Goal: Task Accomplishment & Management: Manage account settings

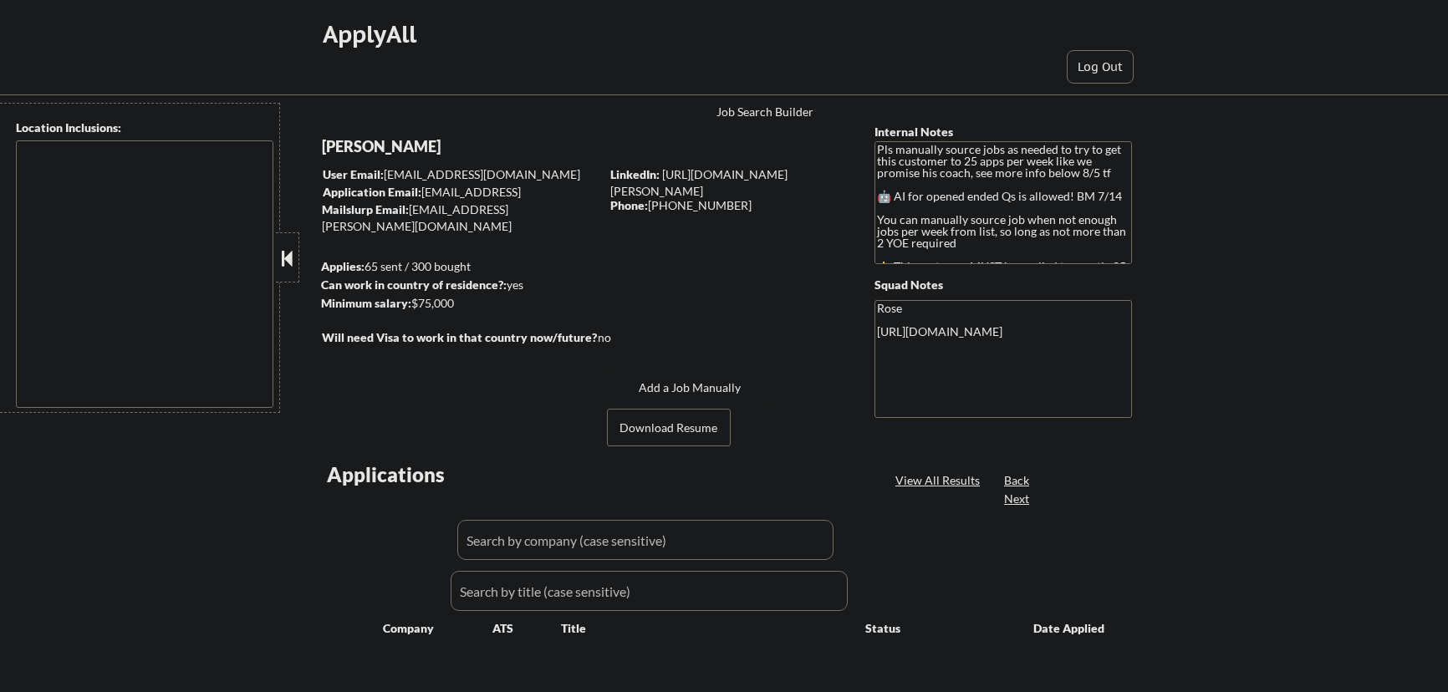
type textarea "Here is a list of metro areas, cities, and towns within approximately a 30-minu…"
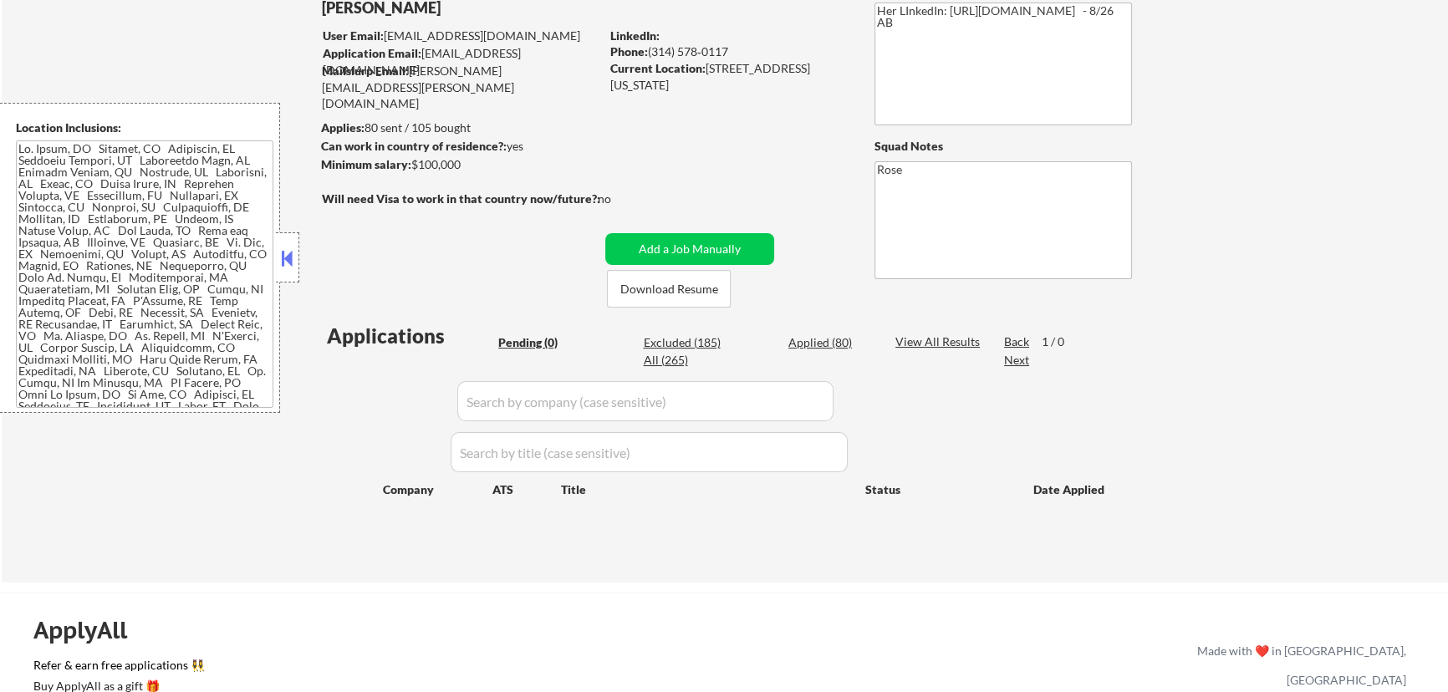
scroll to position [151, 0]
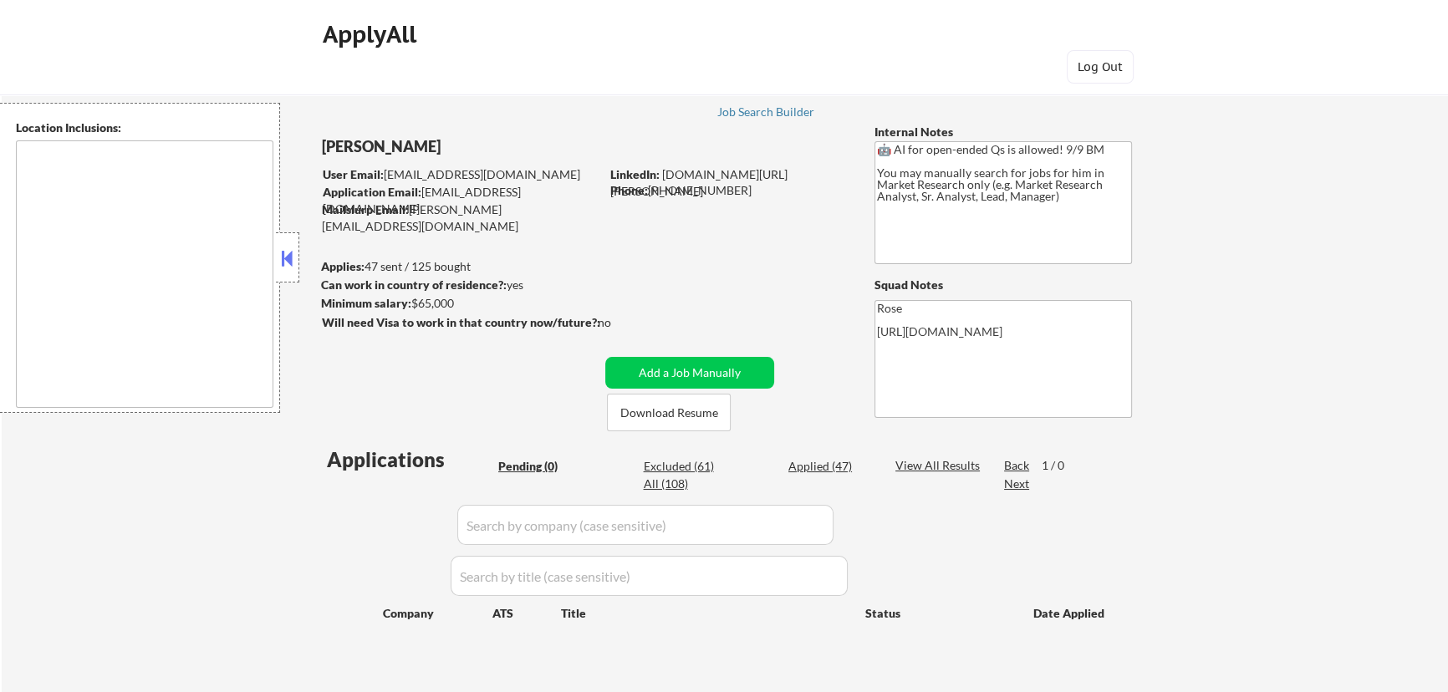
type textarea "[GEOGRAPHIC_DATA], [GEOGRAPHIC_DATA] [GEOGRAPHIC_DATA], [GEOGRAPHIC_DATA] [GEOG…"
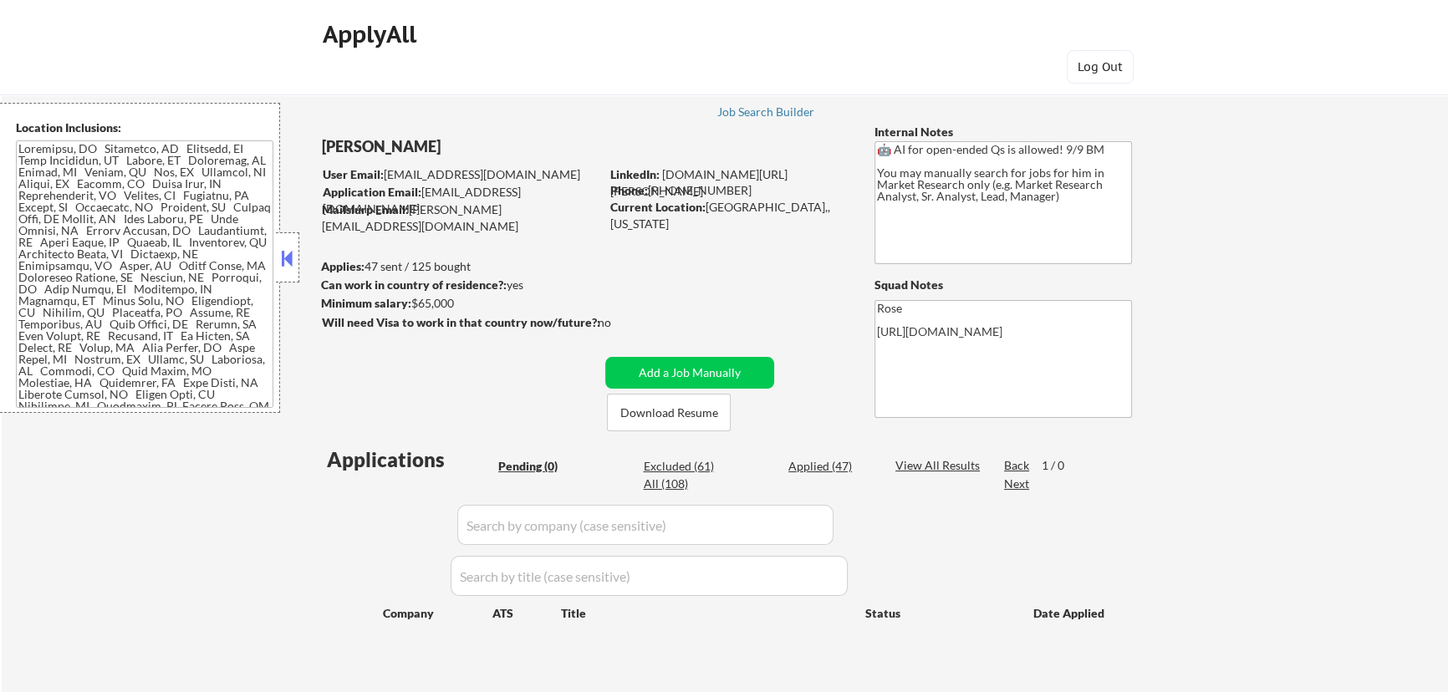
click at [291, 252] on button at bounding box center [287, 258] width 18 height 25
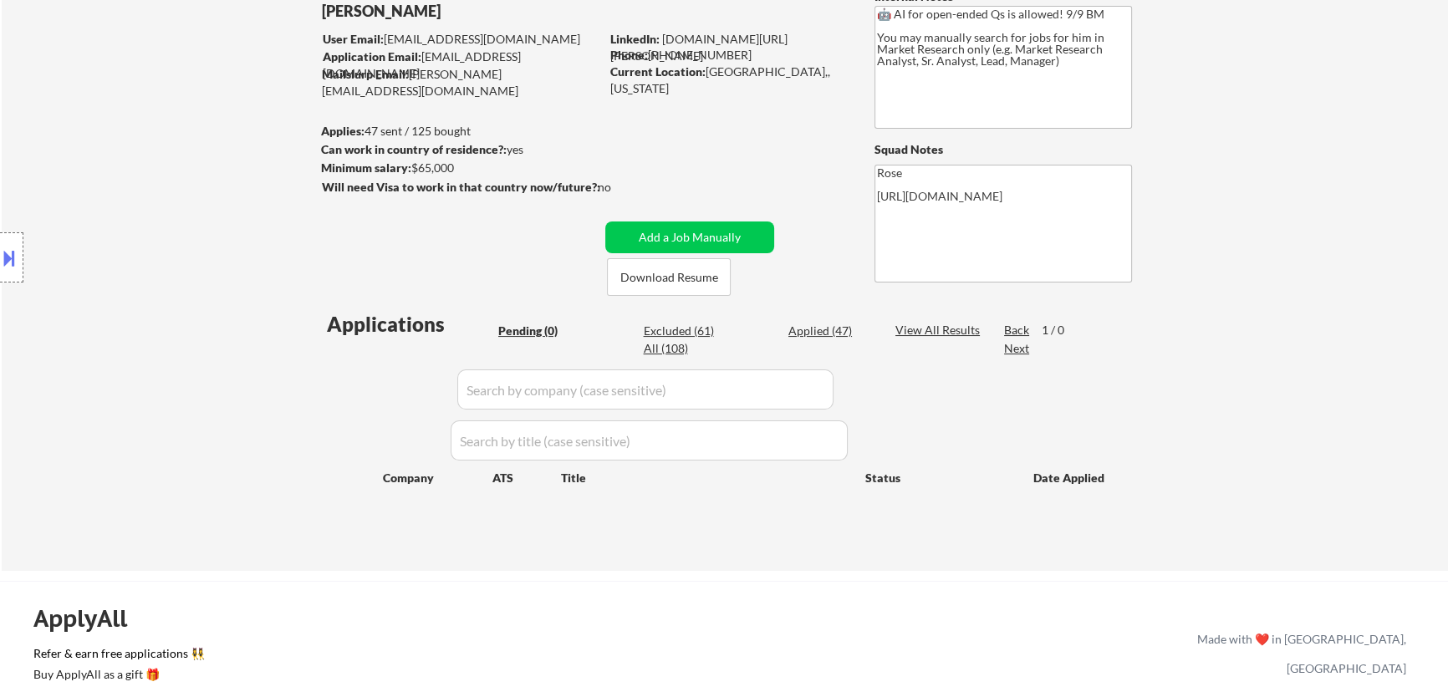
scroll to position [151, 0]
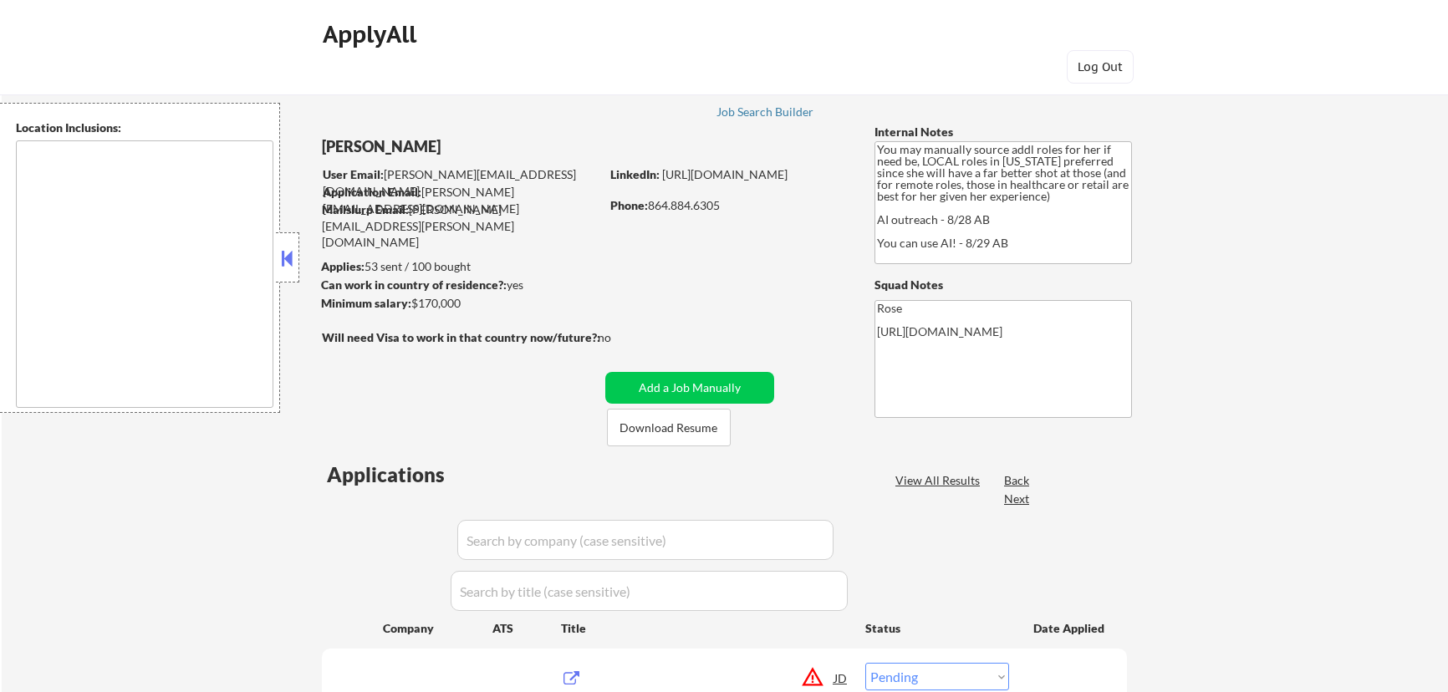
select select ""pending""
type textarea "[GEOGRAPHIC_DATA], [GEOGRAPHIC_DATA] [GEOGRAPHIC_DATA], [GEOGRAPHIC_DATA] [GEOG…"
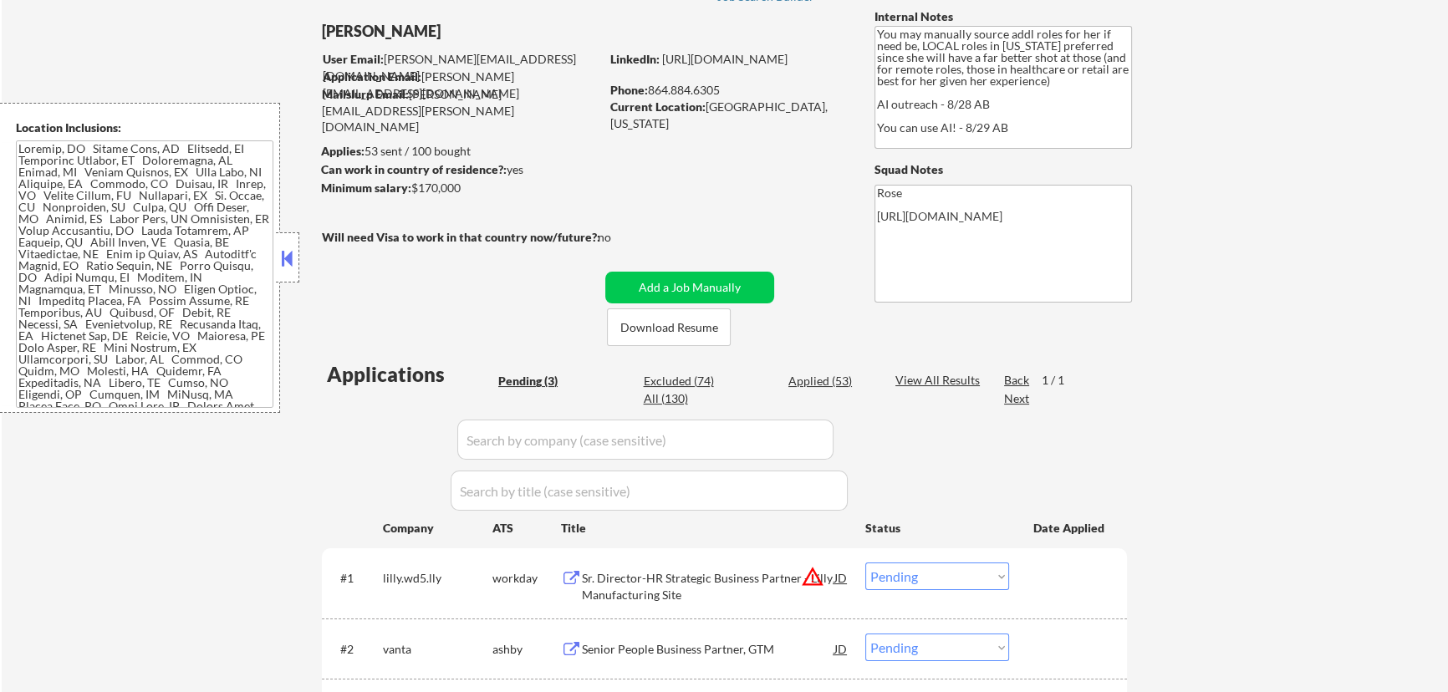
scroll to position [75, 0]
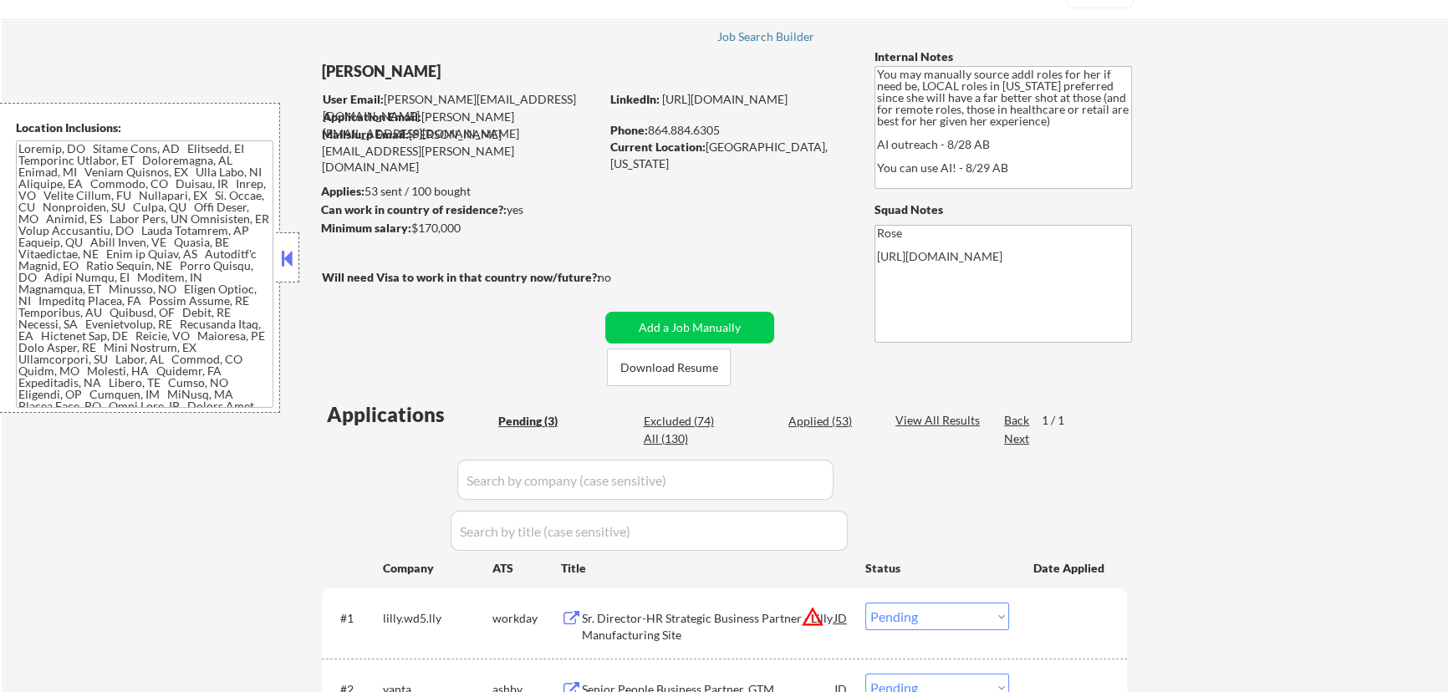
click at [283, 253] on button at bounding box center [287, 258] width 18 height 25
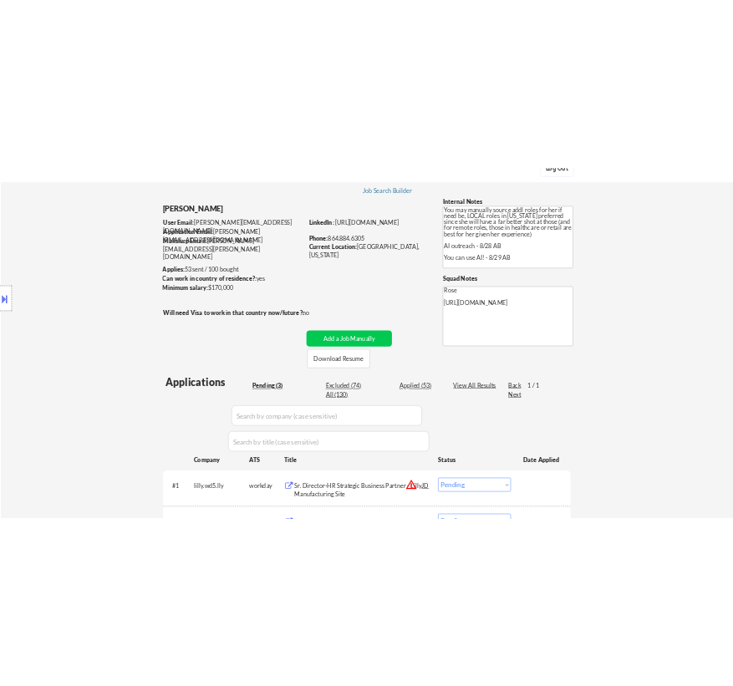
scroll to position [227, 0]
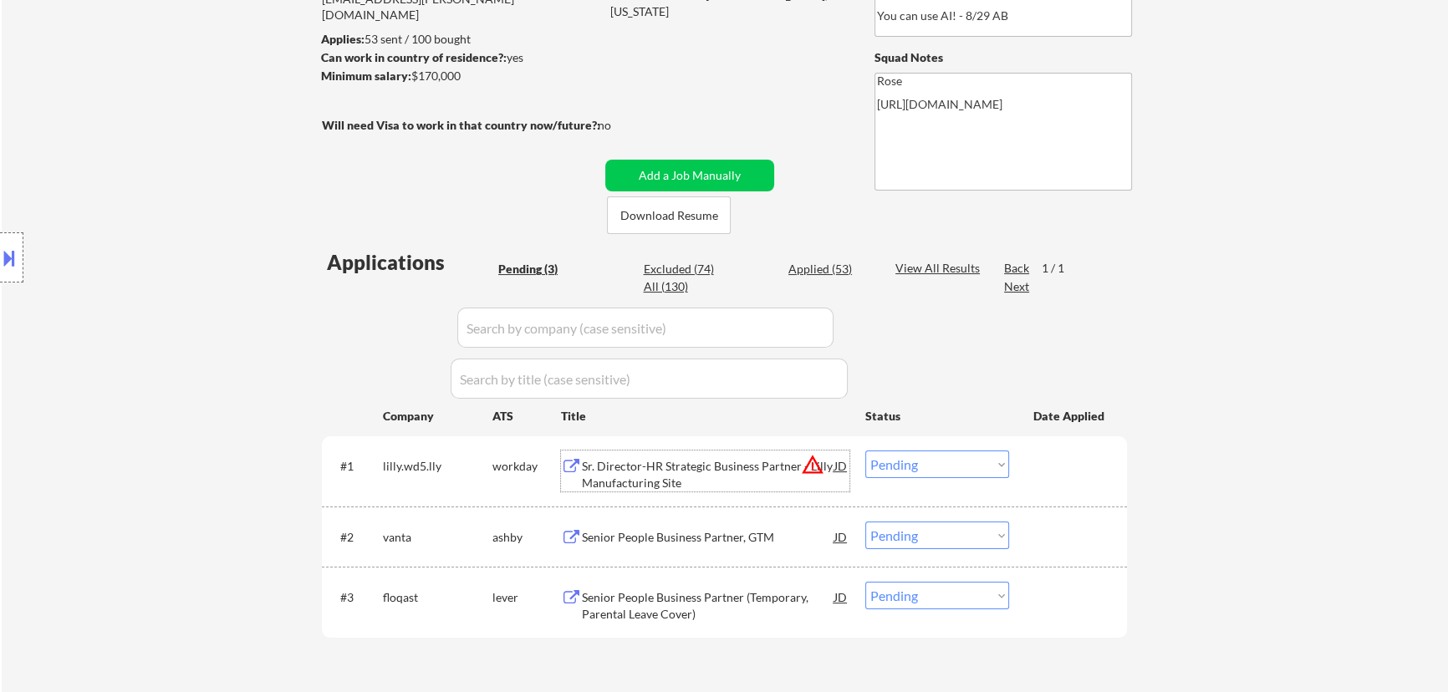
click at [715, 476] on div "Sr. Director-HR Strategic Business Partner - Lilly Manufacturing Site" at bounding box center [708, 474] width 252 height 33
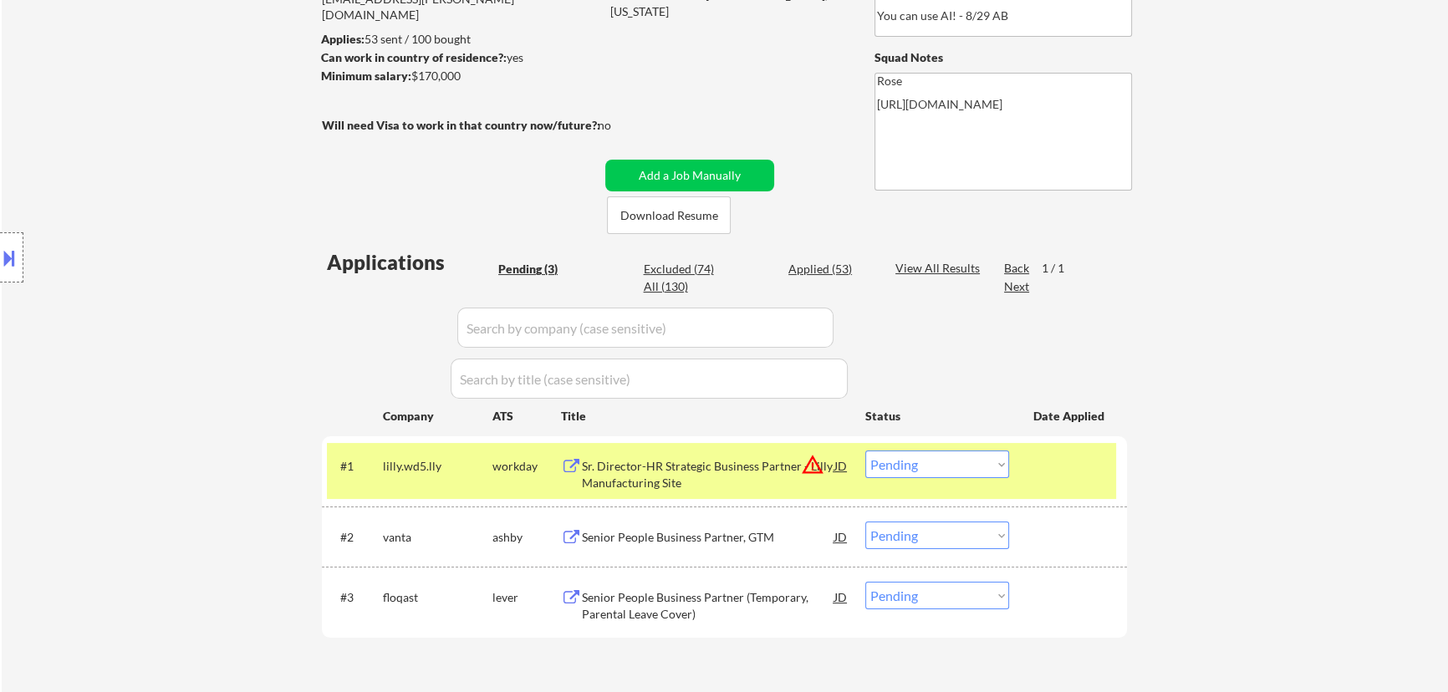
select select ""pending""
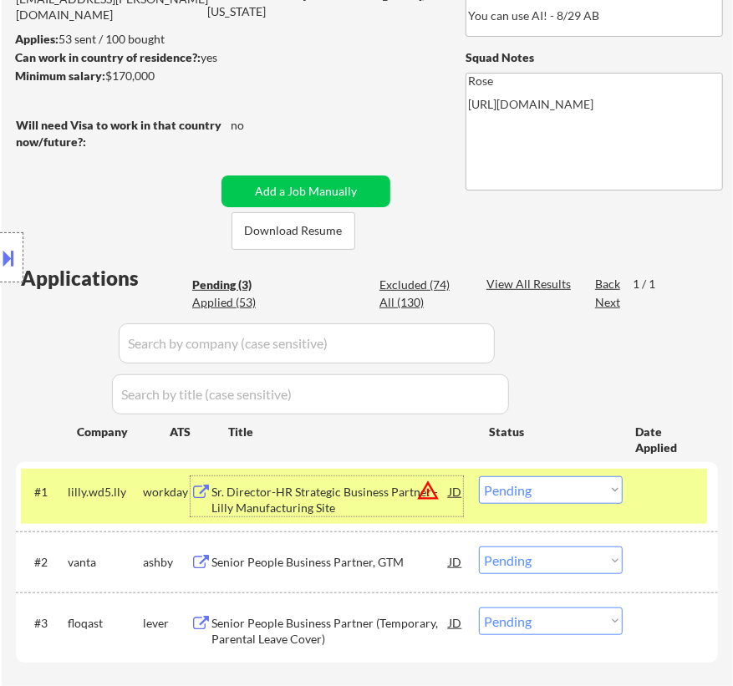
click at [334, 509] on div "Sr. Director-HR Strategic Business Partner - Lilly Manufacturing Site" at bounding box center [329, 500] width 237 height 33
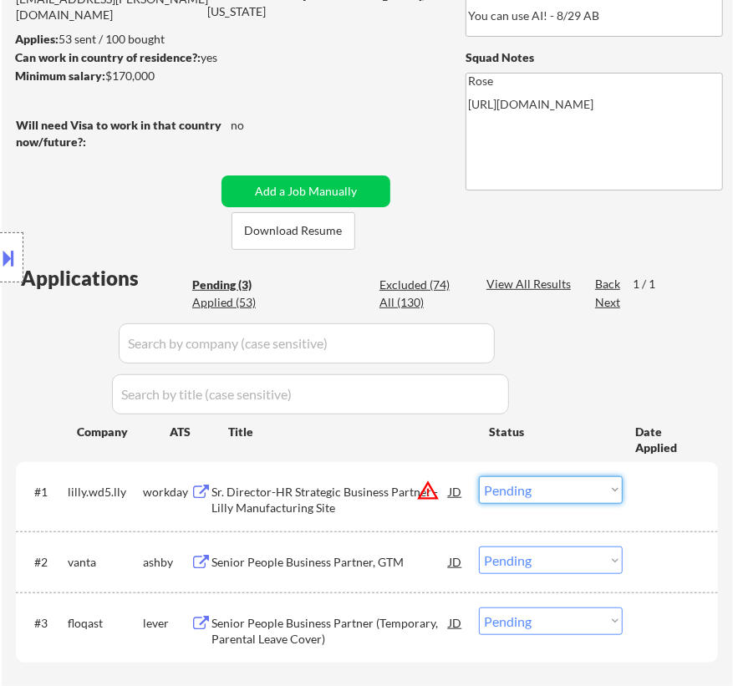
click at [543, 486] on select "Choose an option... Pending Applied Excluded (Questions) Excluded (Expired) Exc…" at bounding box center [551, 490] width 144 height 28
click at [479, 476] on select "Choose an option... Pending Applied Excluded (Questions) Excluded (Expired) Exc…" at bounding box center [551, 490] width 144 height 28
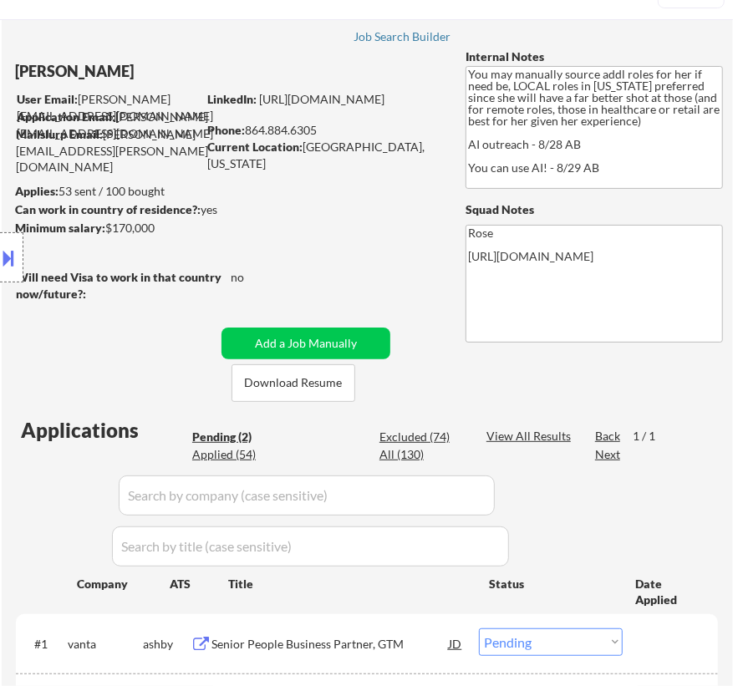
scroll to position [151, 0]
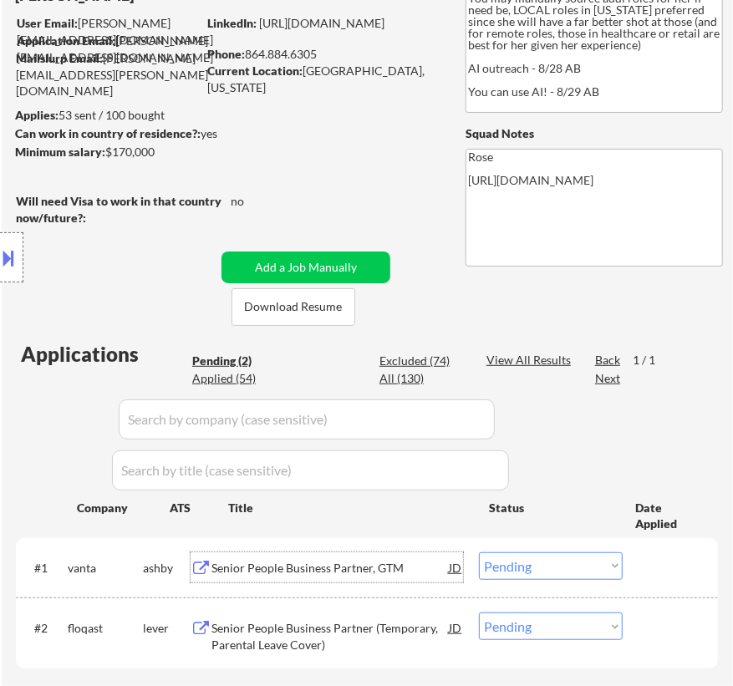
click at [382, 561] on div "Senior People Business Partner, GTM" at bounding box center [329, 568] width 237 height 17
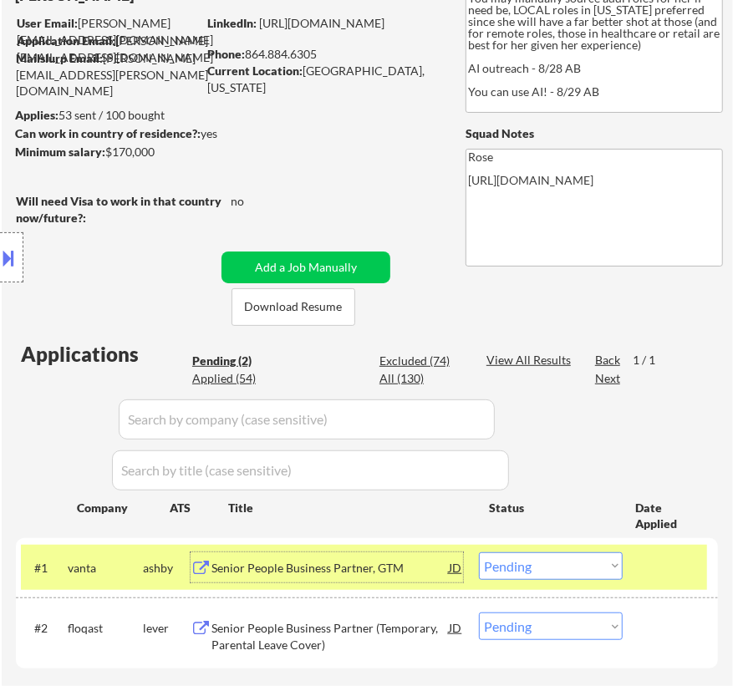
click at [565, 570] on select "Choose an option... Pending Applied Excluded (Questions) Excluded (Expired) Exc…" at bounding box center [551, 566] width 144 height 28
click at [479, 552] on select "Choose an option... Pending Applied Excluded (Questions) Excluded (Expired) Exc…" at bounding box center [551, 566] width 144 height 28
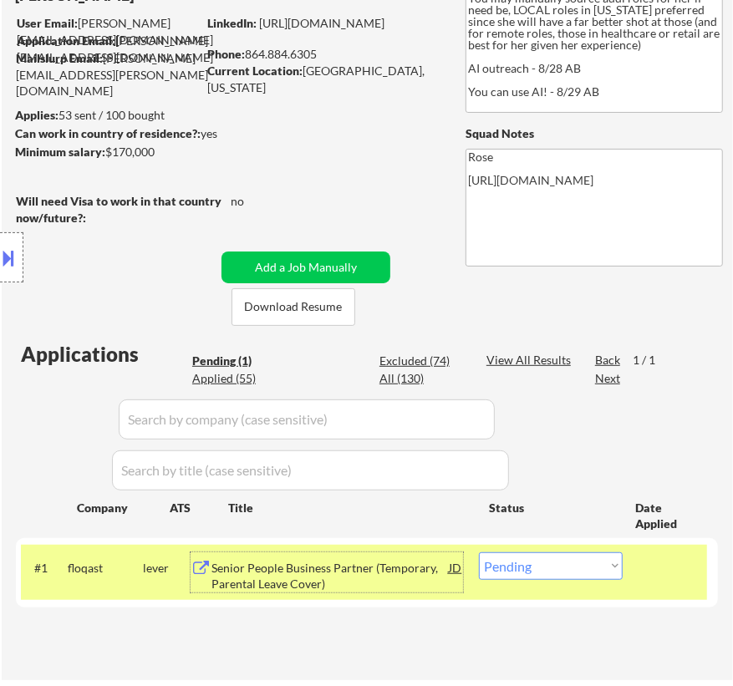
click at [380, 569] on div "Senior People Business Partner (Temporary, Parental Leave Cover)" at bounding box center [329, 576] width 237 height 33
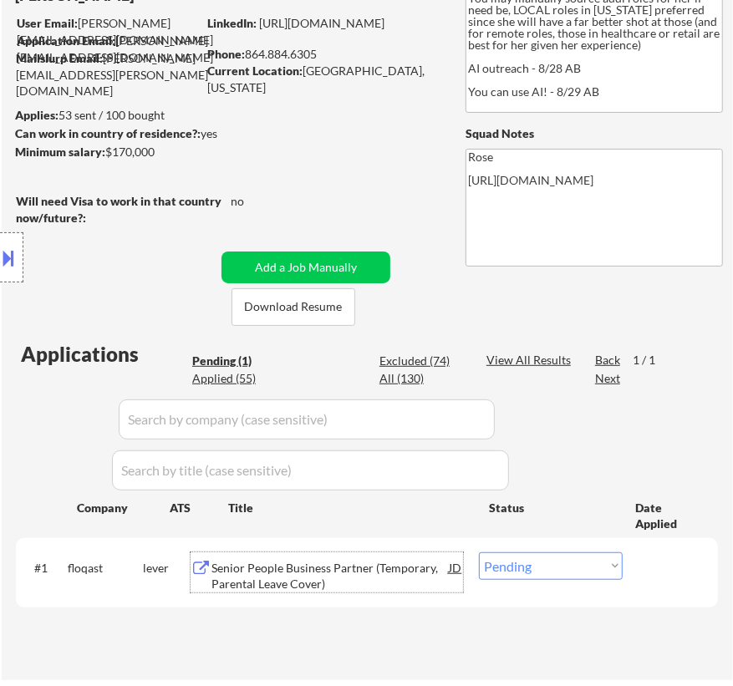
click at [593, 568] on select "Choose an option... Pending Applied Excluded (Questions) Excluded (Expired) Exc…" at bounding box center [551, 566] width 144 height 28
select select ""excluded__bad_match_""
click at [479, 552] on select "Choose an option... Pending Applied Excluded (Questions) Excluded (Expired) Exc…" at bounding box center [551, 566] width 144 height 28
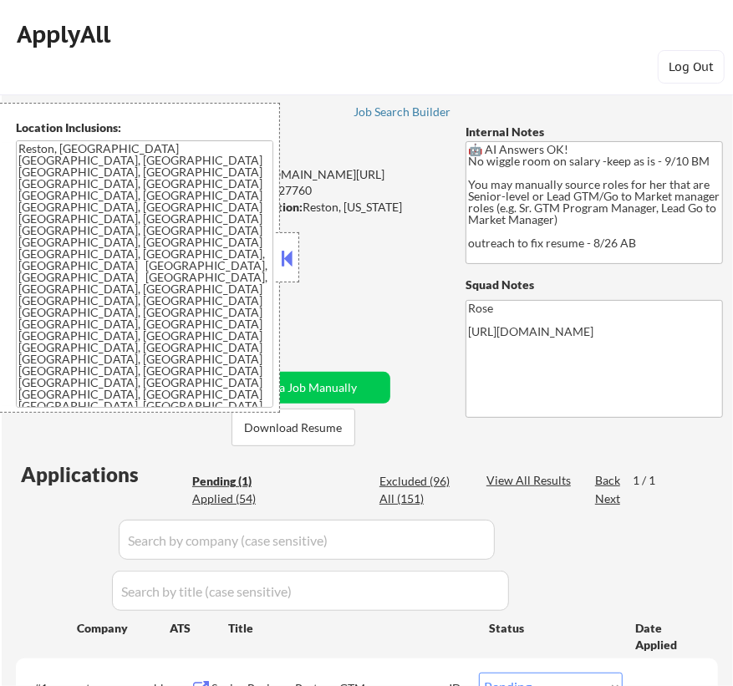
click at [285, 257] on button at bounding box center [287, 258] width 18 height 25
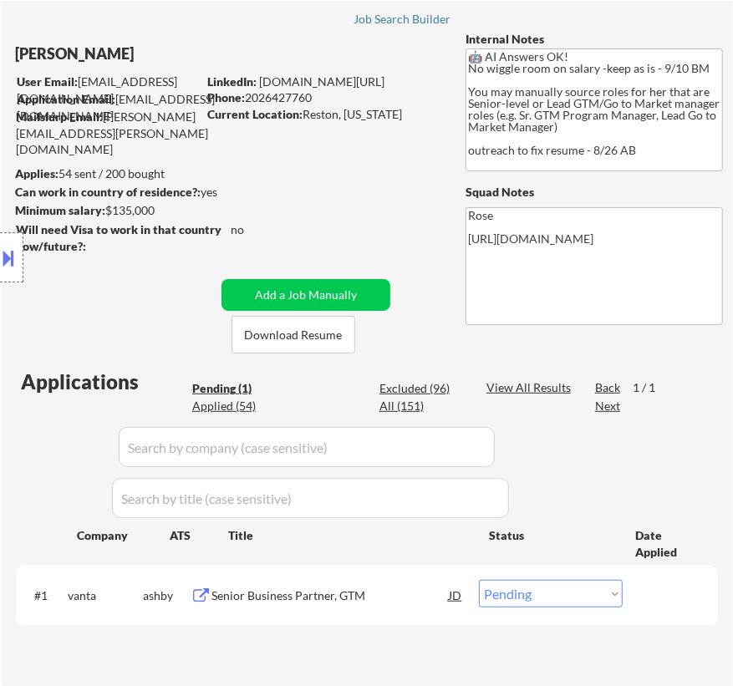
scroll to position [227, 0]
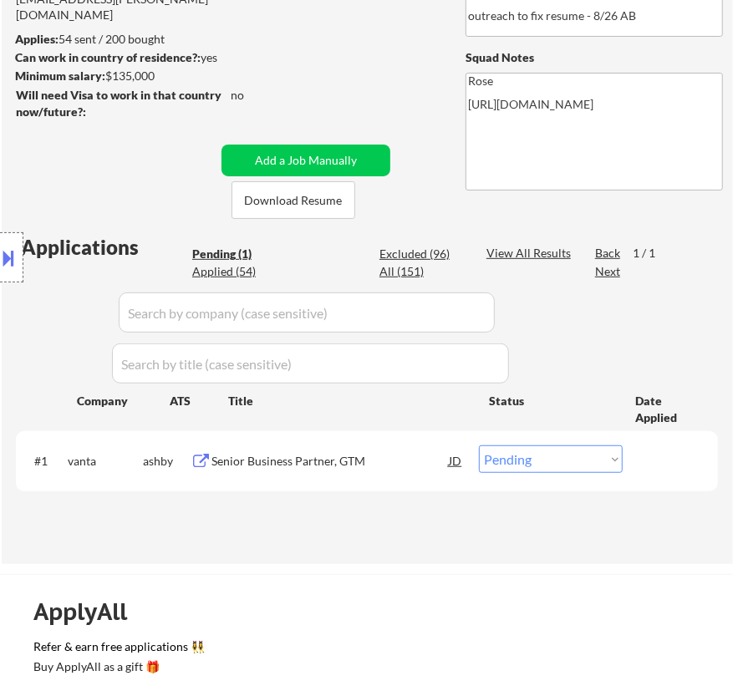
click at [331, 450] on div "Senior Business Partner, GTM" at bounding box center [329, 460] width 237 height 30
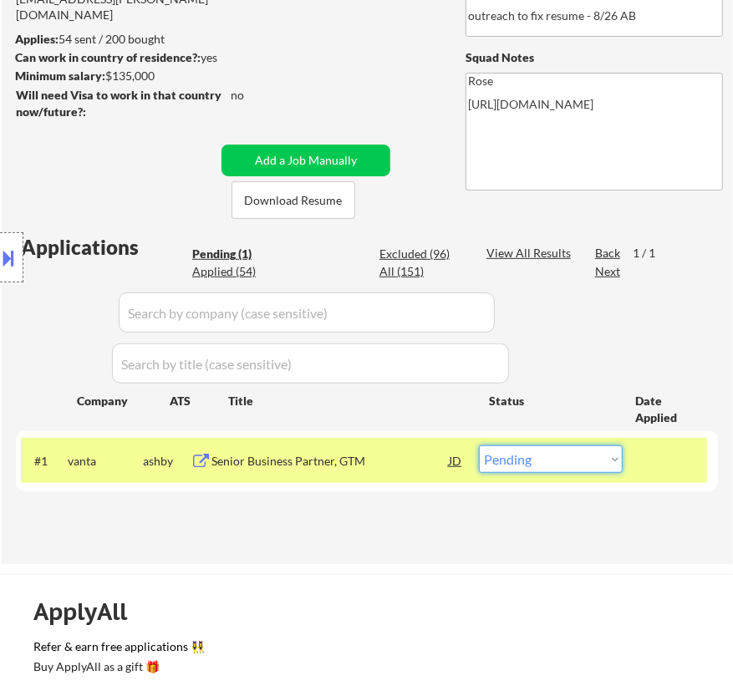
click at [560, 453] on select "Choose an option... Pending Applied Excluded (Questions) Excluded (Expired) Exc…" at bounding box center [551, 459] width 144 height 28
select select ""excluded__bad_match_""
click at [479, 445] on select "Choose an option... Pending Applied Excluded (Questions) Excluded (Expired) Exc…" at bounding box center [551, 459] width 144 height 28
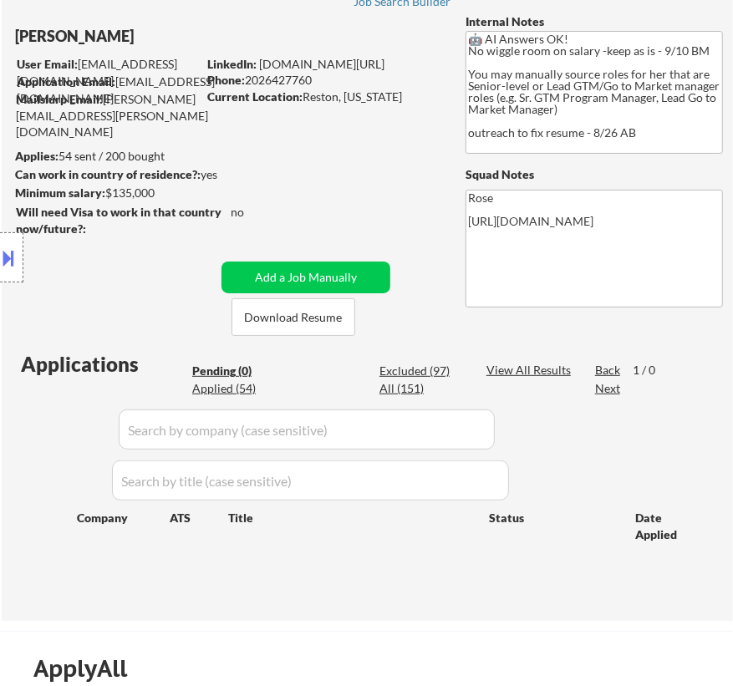
scroll to position [75, 0]
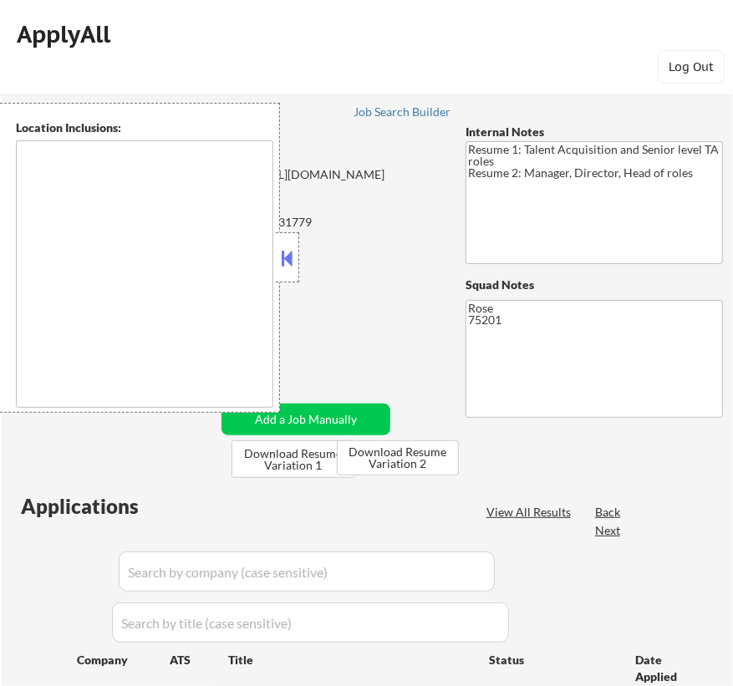
type textarea "[GEOGRAPHIC_DATA], [GEOGRAPHIC_DATA] [GEOGRAPHIC_DATA], [GEOGRAPHIC_DATA] [GEOG…"
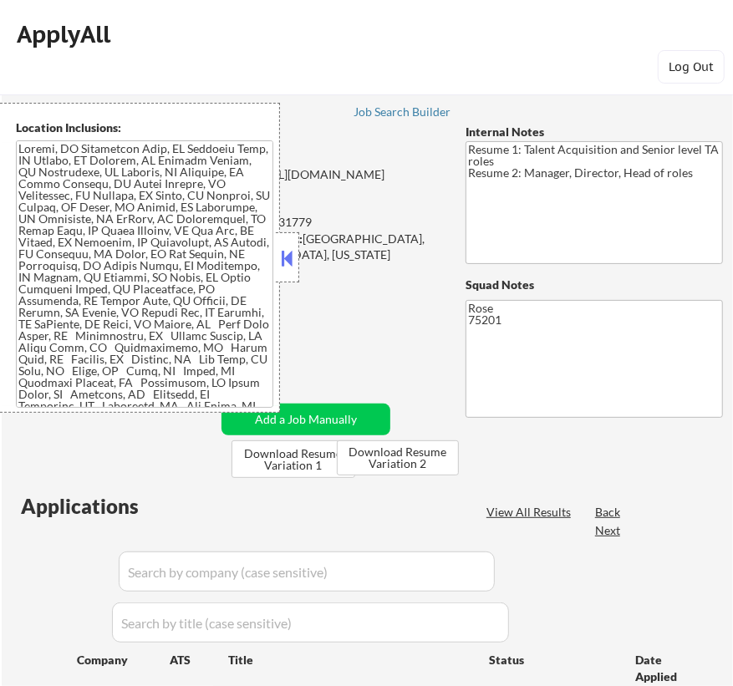
select select ""pending""
click at [290, 251] on button at bounding box center [287, 258] width 18 height 25
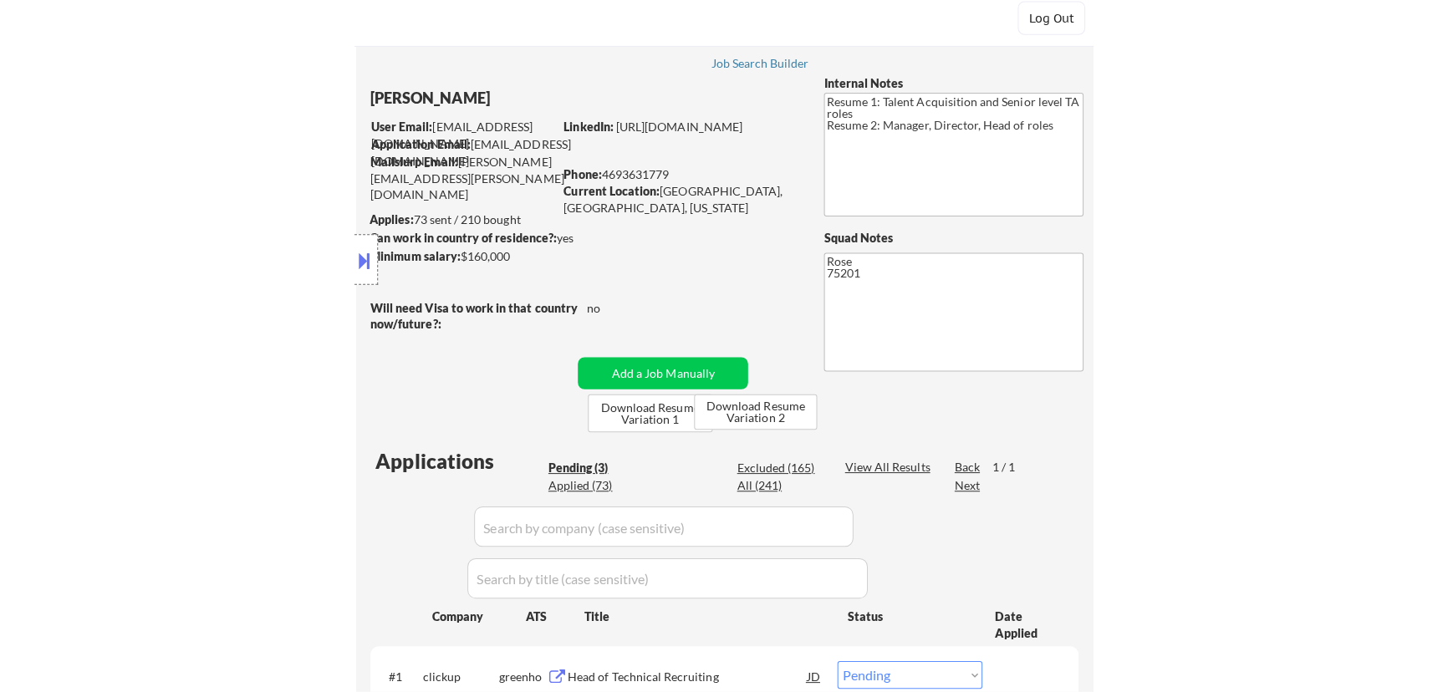
scroll to position [75, 0]
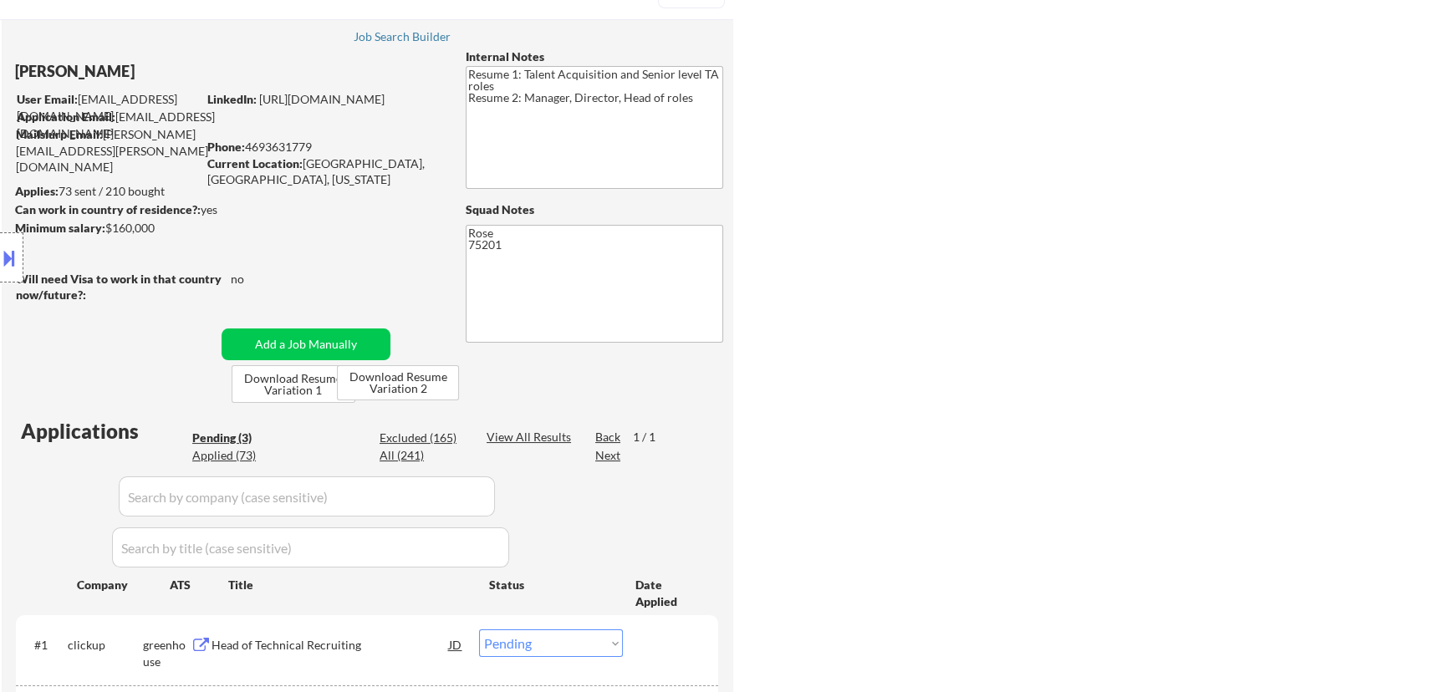
select select ""pending""
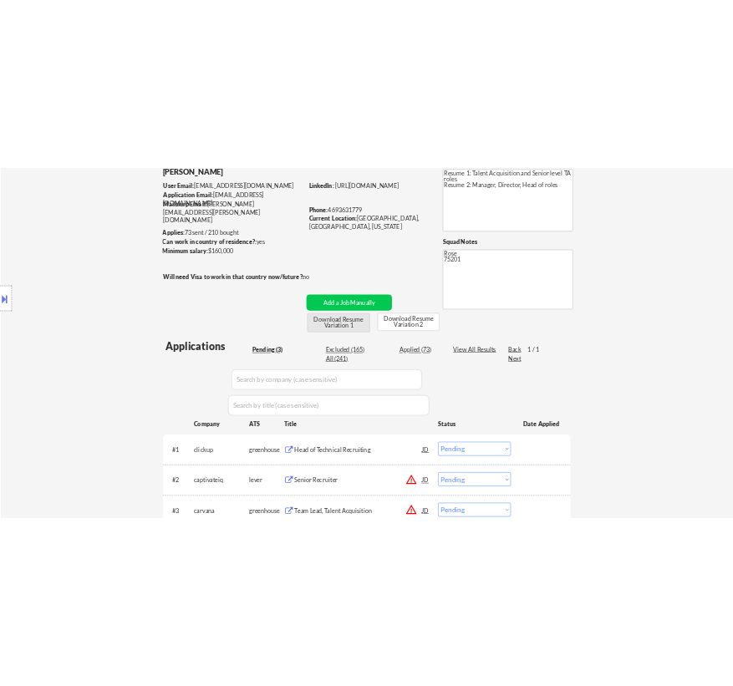
scroll to position [303, 0]
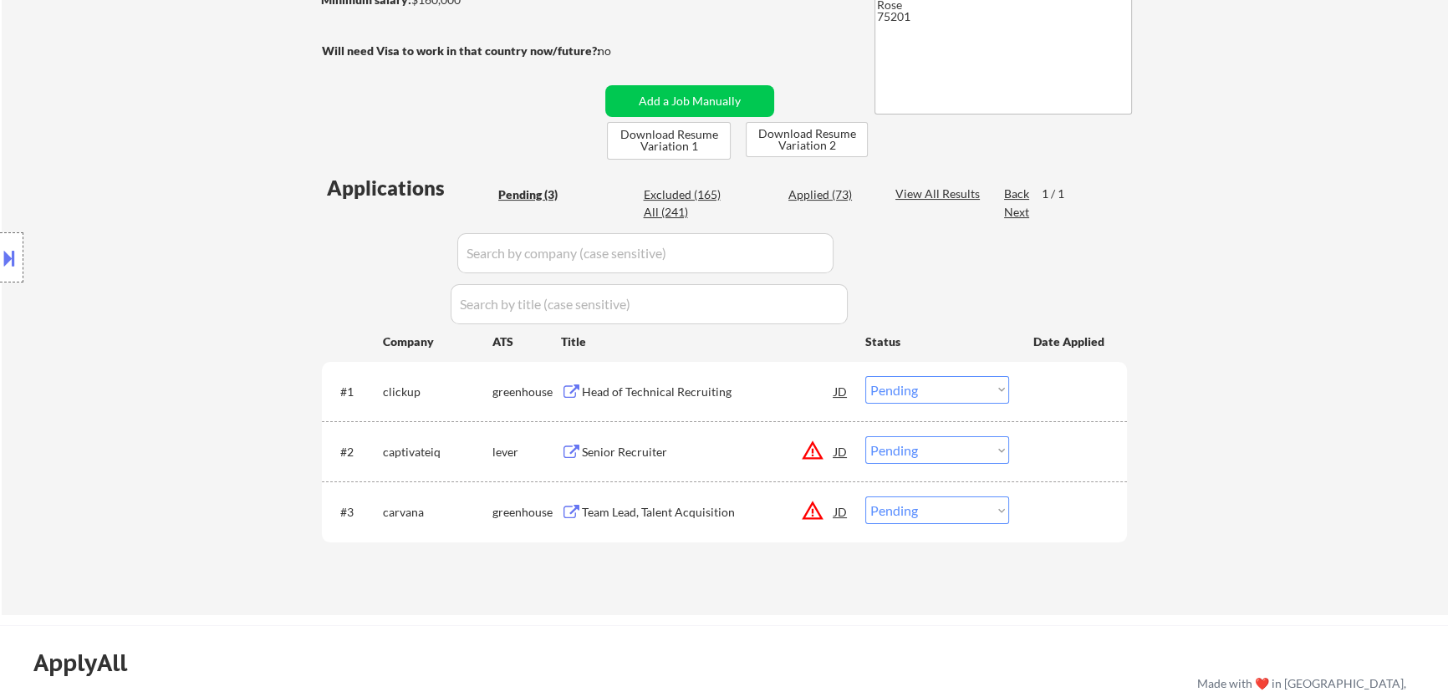
click at [700, 400] on div "Head of Technical Recruiting" at bounding box center [708, 391] width 252 height 30
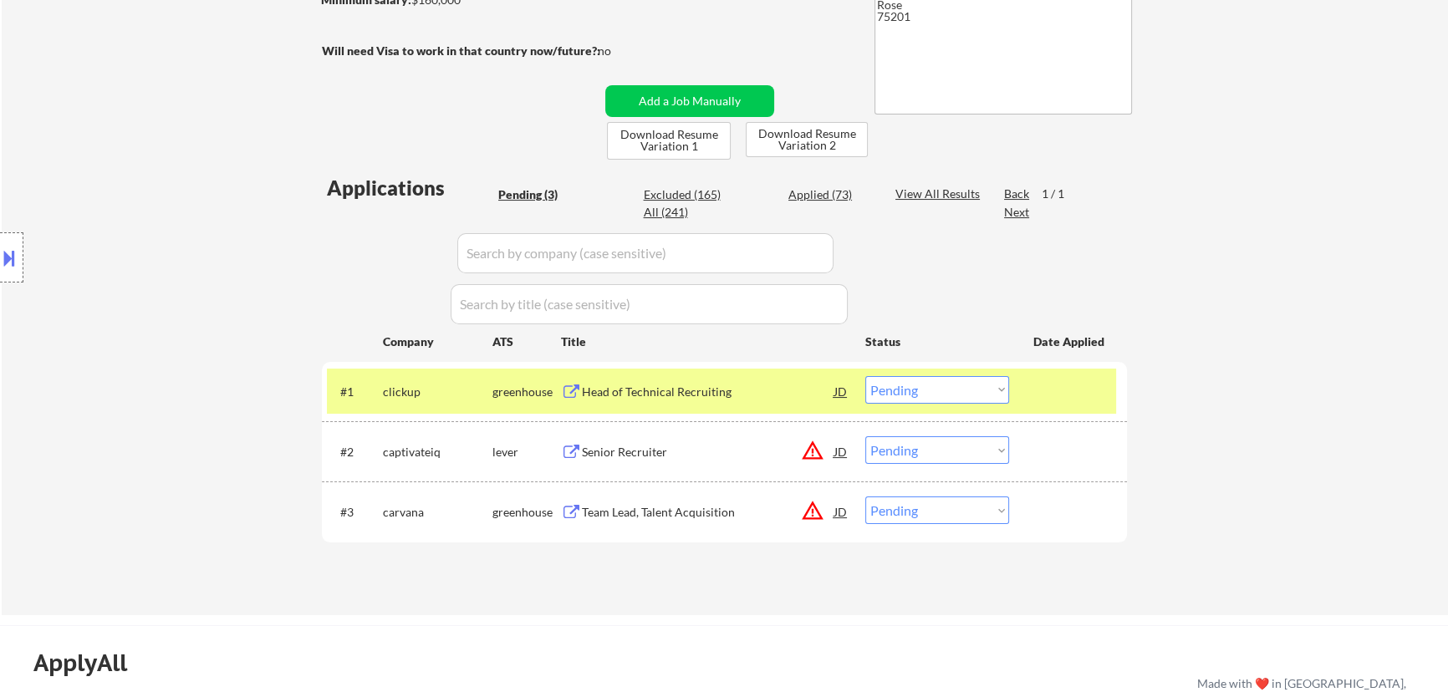
select select ""pending""
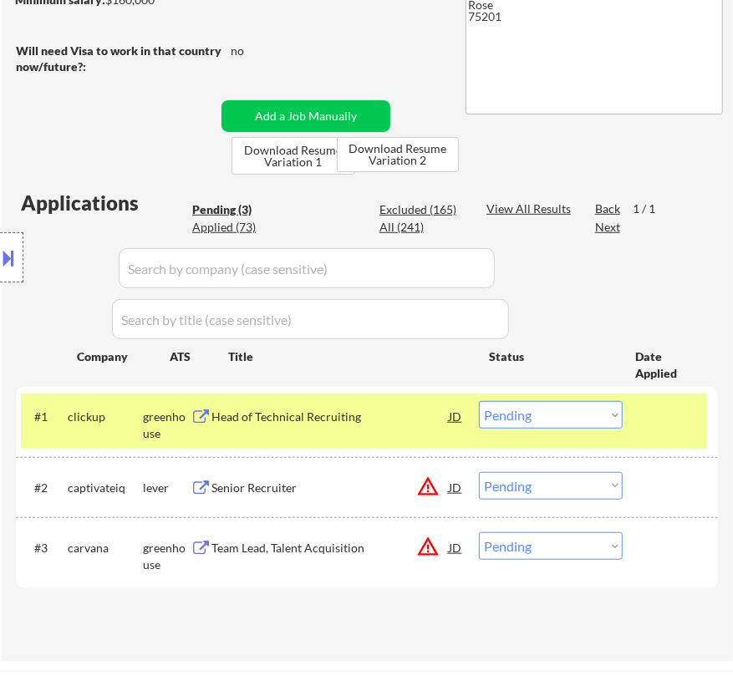
click at [525, 421] on select "Choose an option... Pending Applied Excluded (Questions) Excluded (Expired) Exc…" at bounding box center [551, 415] width 144 height 28
click at [479, 401] on select "Choose an option... Pending Applied Excluded (Questions) Excluded (Expired) Exc…" at bounding box center [551, 415] width 144 height 28
select select ""pending""
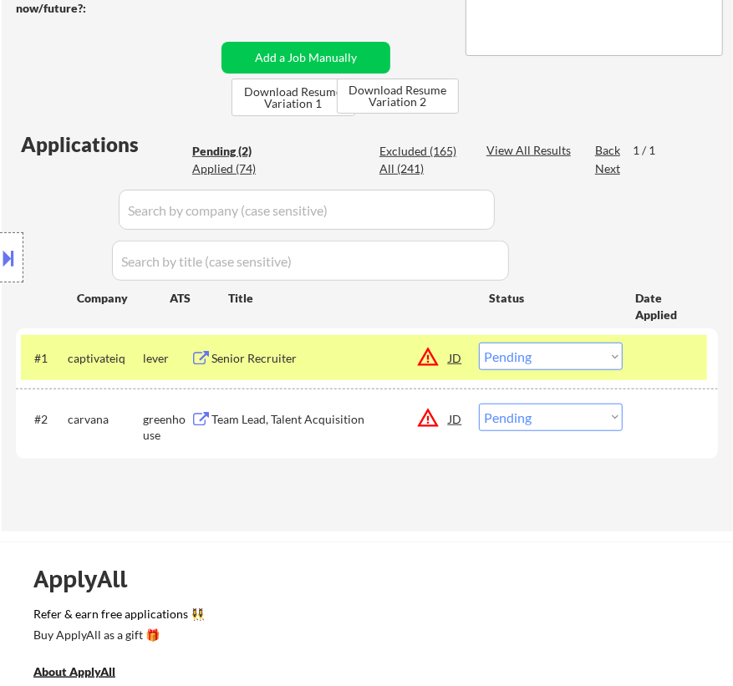
scroll to position [379, 0]
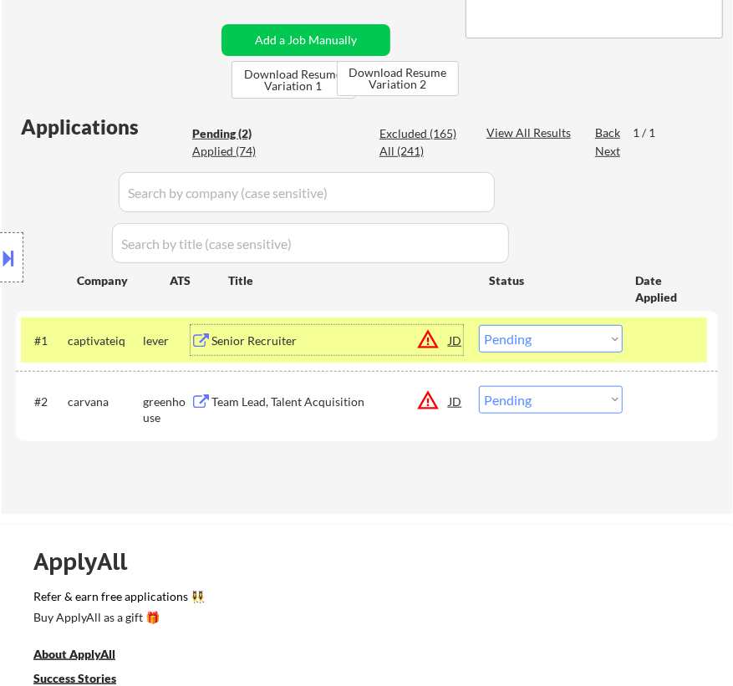
click at [372, 339] on div "Senior Recruiter" at bounding box center [329, 341] width 237 height 17
